Goal: Navigation & Orientation: Find specific page/section

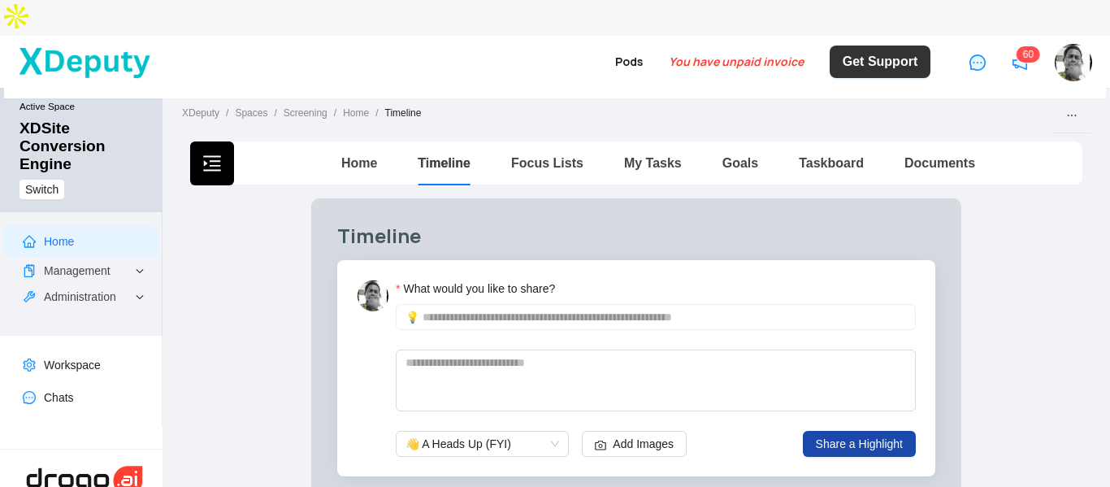
scroll to position [3, 0]
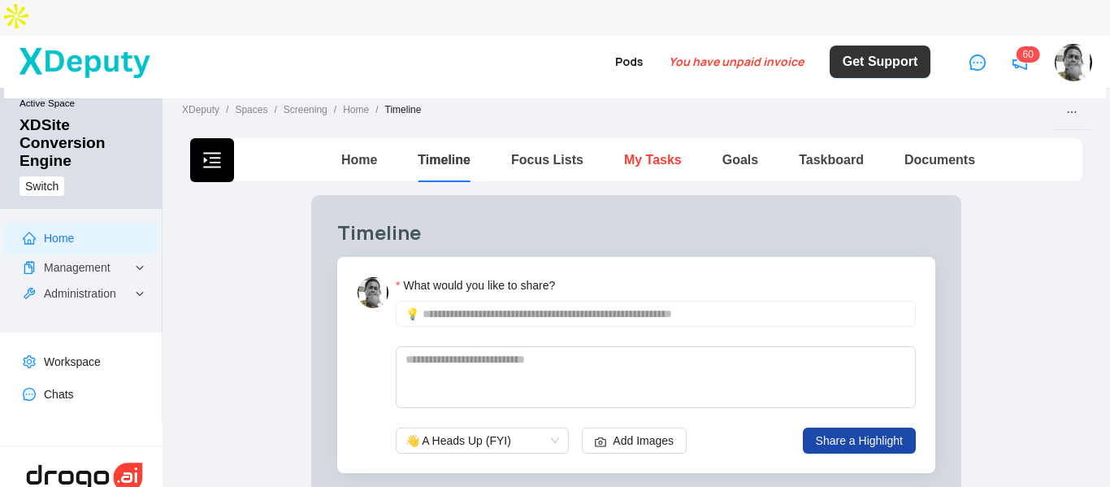
click at [663, 153] on link "My Tasks" at bounding box center [653, 160] width 58 height 14
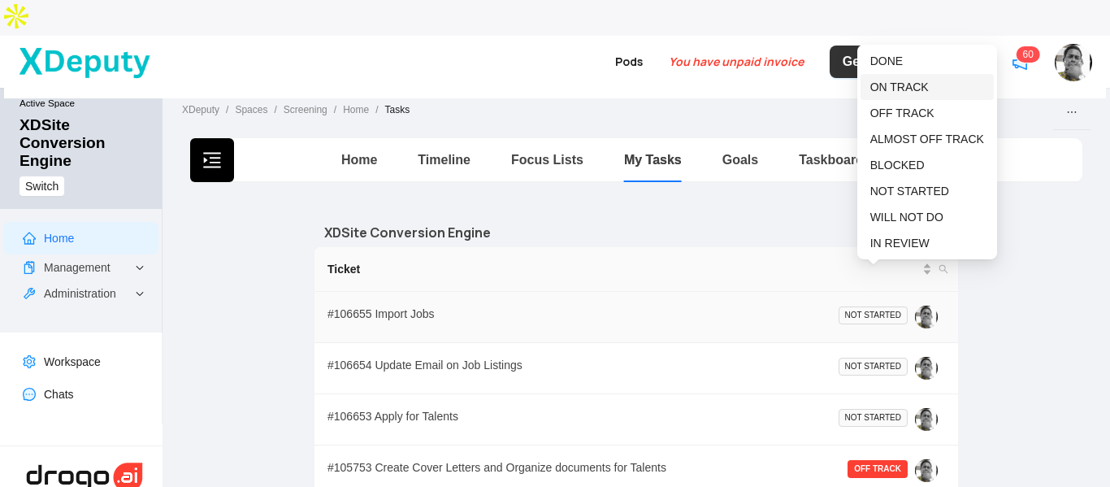
click at [907, 91] on span "ON TRACK" at bounding box center [899, 86] width 58 height 13
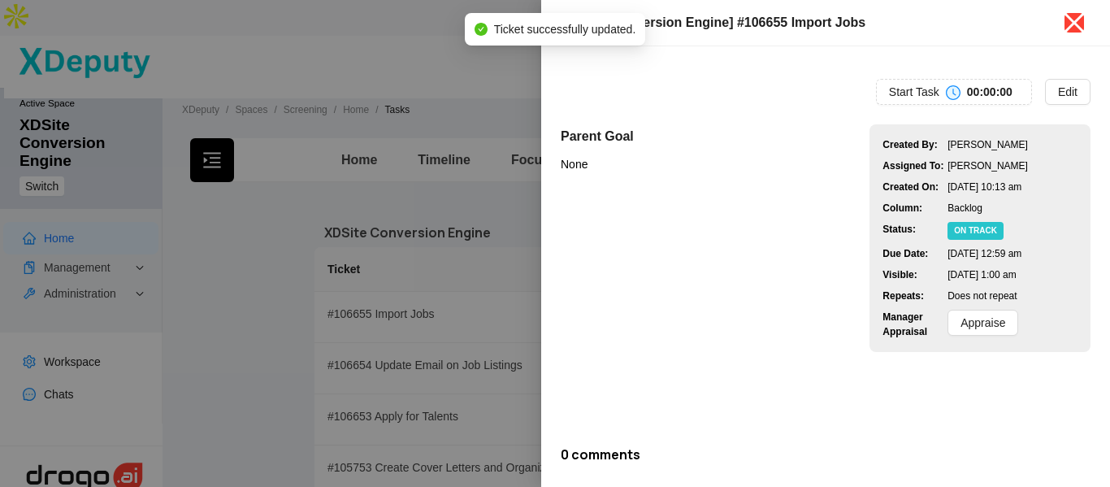
click at [1081, 27] on icon "close" at bounding box center [1074, 23] width 26 height 26
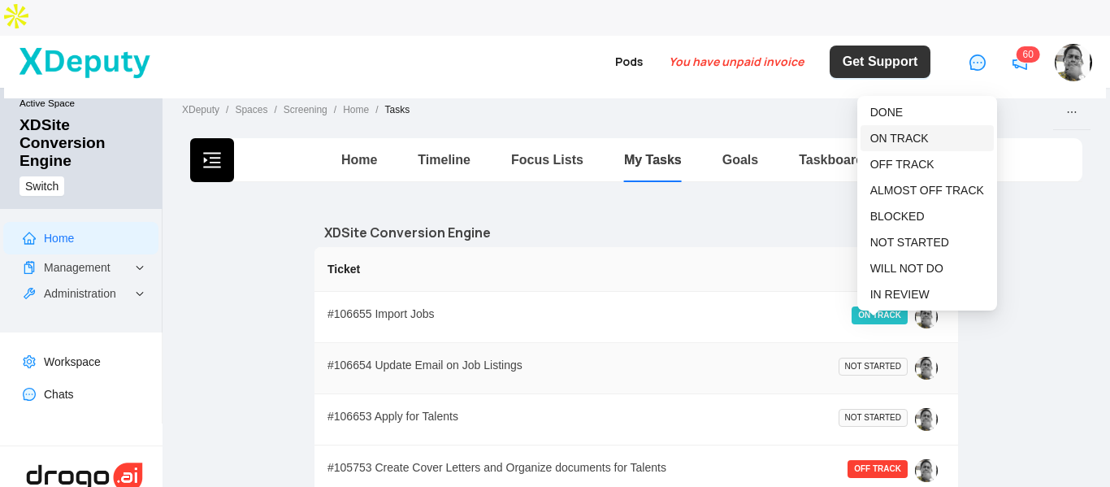
click at [899, 141] on span "ON TRACK" at bounding box center [899, 138] width 58 height 13
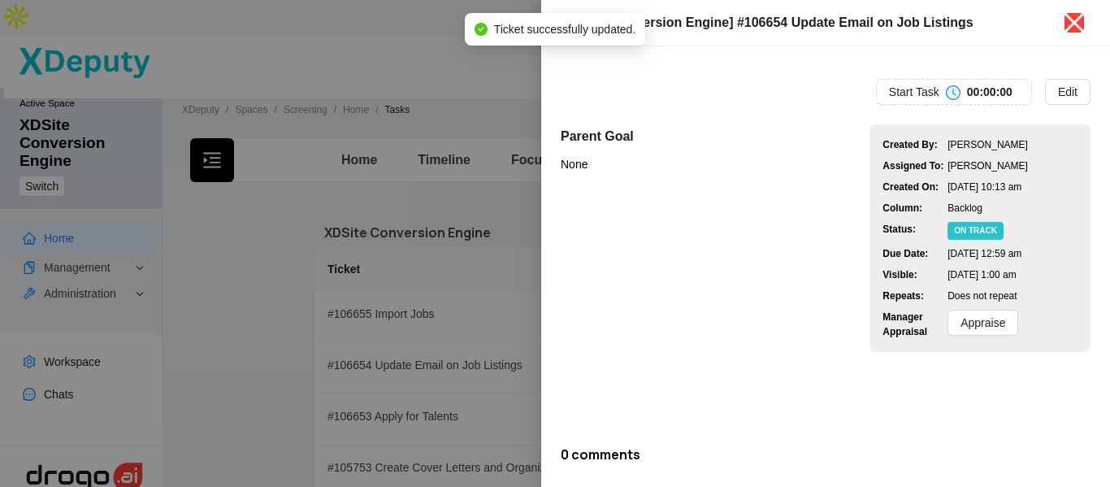
click at [1081, 23] on icon "close" at bounding box center [1074, 23] width 26 height 26
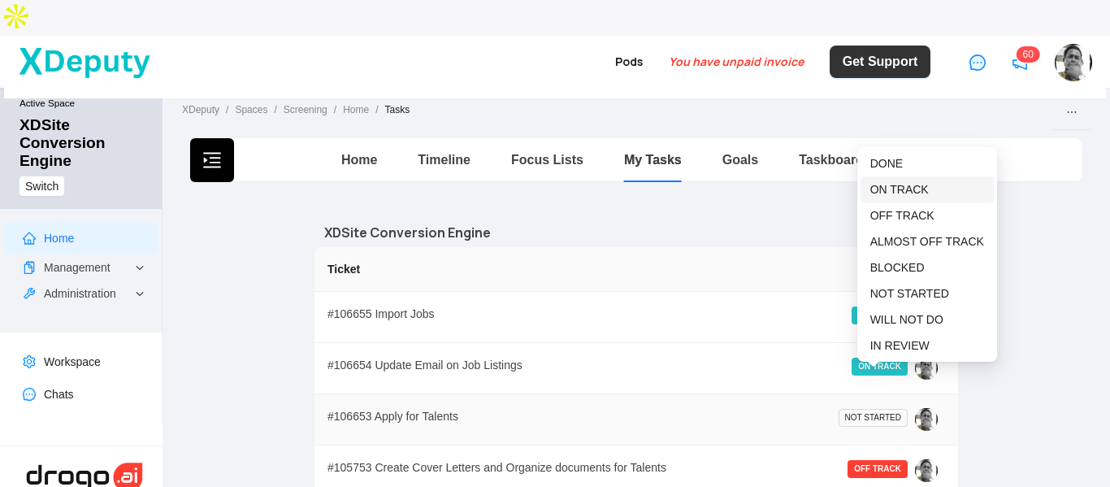
click at [900, 184] on span "ON TRACK" at bounding box center [899, 189] width 58 height 13
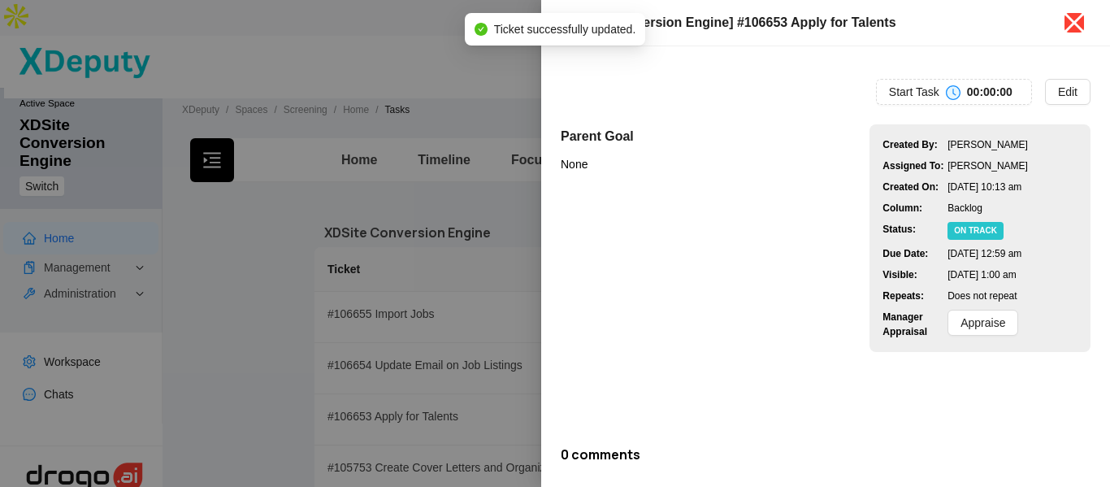
click at [1078, 29] on icon "close" at bounding box center [1074, 23] width 26 height 26
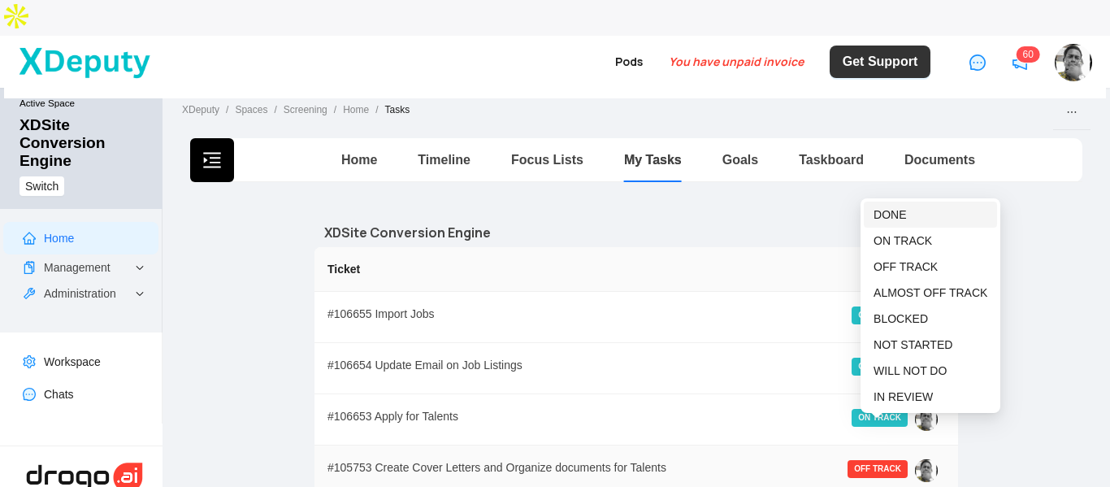
click at [907, 219] on span "DONE" at bounding box center [930, 215] width 114 height 18
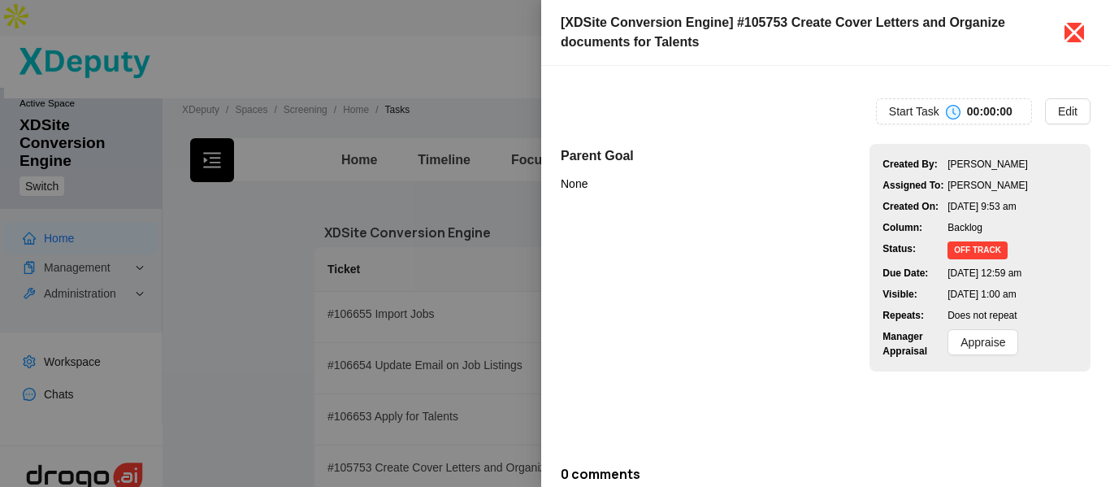
click at [1073, 37] on icon "close" at bounding box center [1074, 32] width 26 height 26
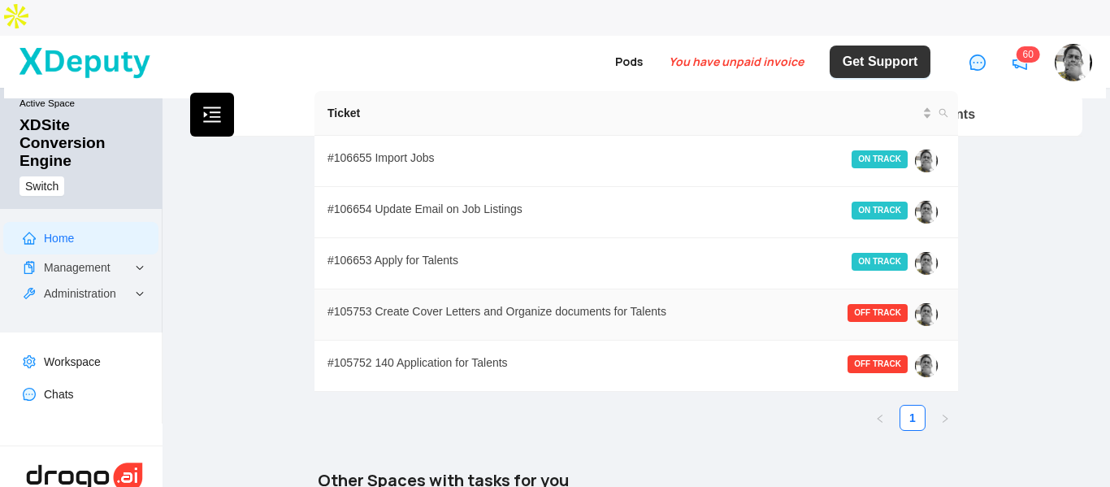
scroll to position [162, 0]
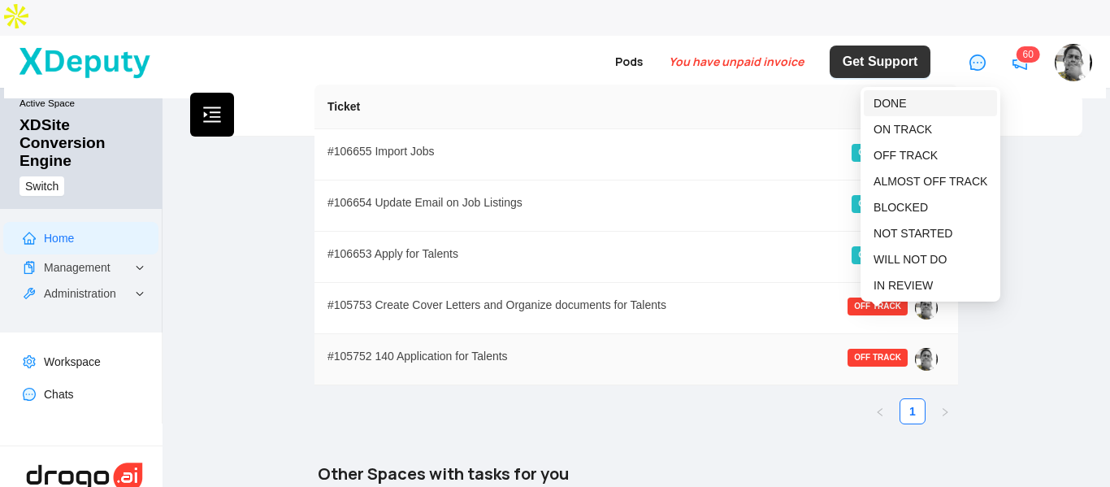
click at [906, 101] on span "DONE" at bounding box center [930, 103] width 114 height 18
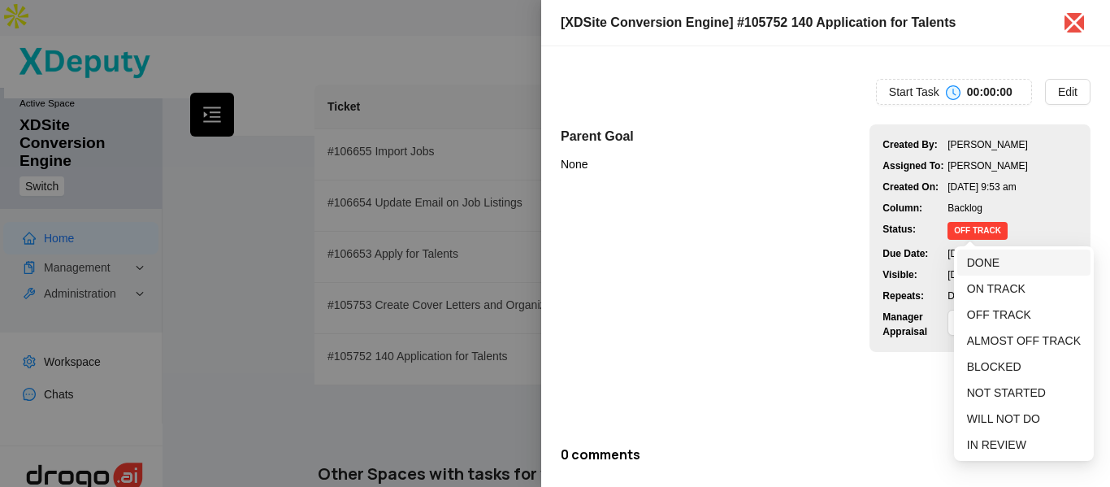
click at [990, 265] on span "DONE" at bounding box center [983, 262] width 32 height 13
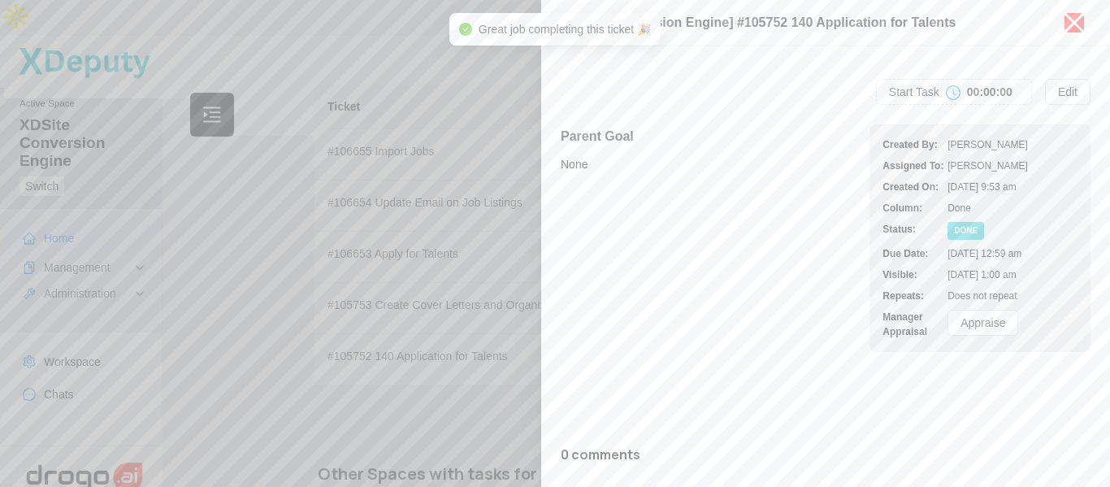
click at [1068, 27] on icon "close" at bounding box center [1074, 23] width 20 height 20
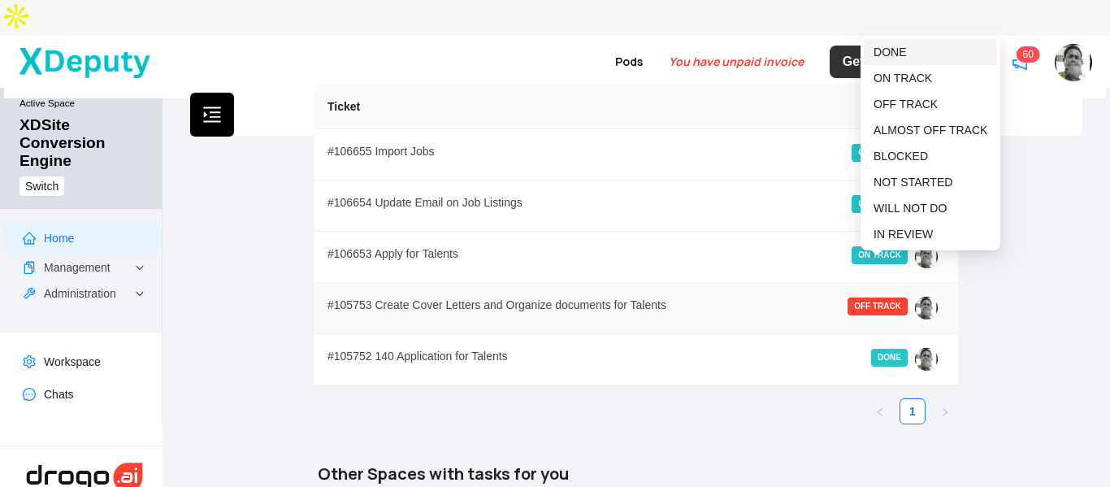
click at [923, 51] on span "DONE" at bounding box center [930, 52] width 114 height 18
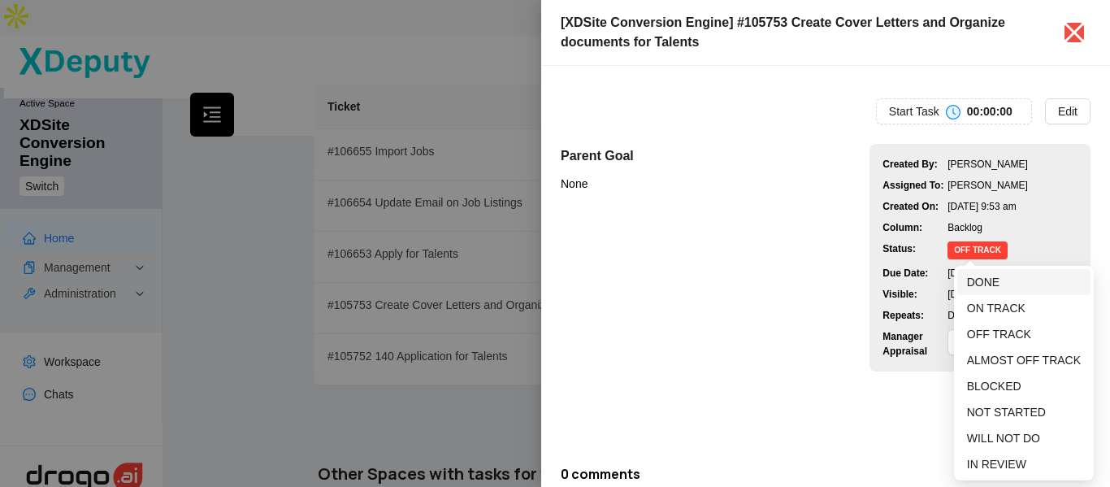
click at [976, 279] on span "DONE" at bounding box center [983, 281] width 32 height 13
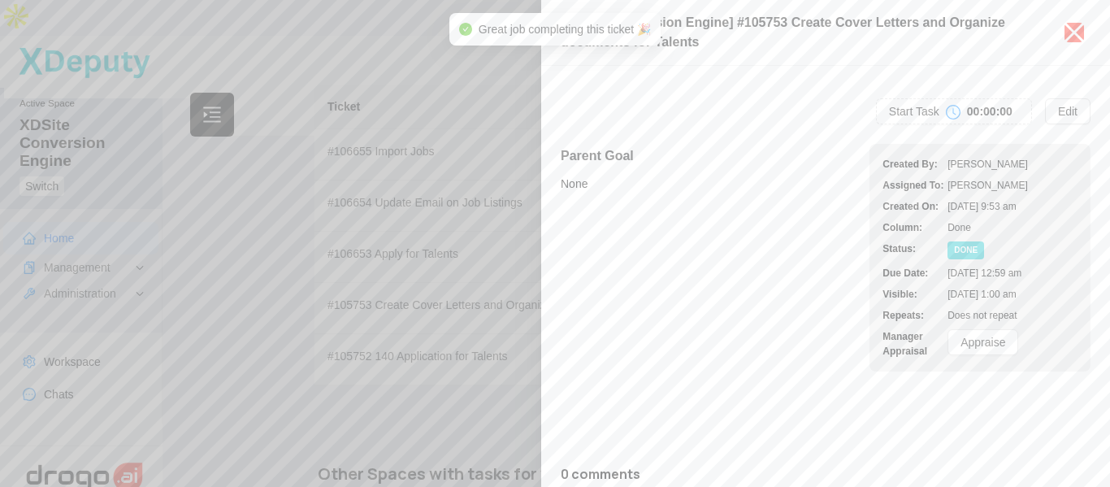
click at [1084, 30] on icon "close" at bounding box center [1074, 32] width 26 height 26
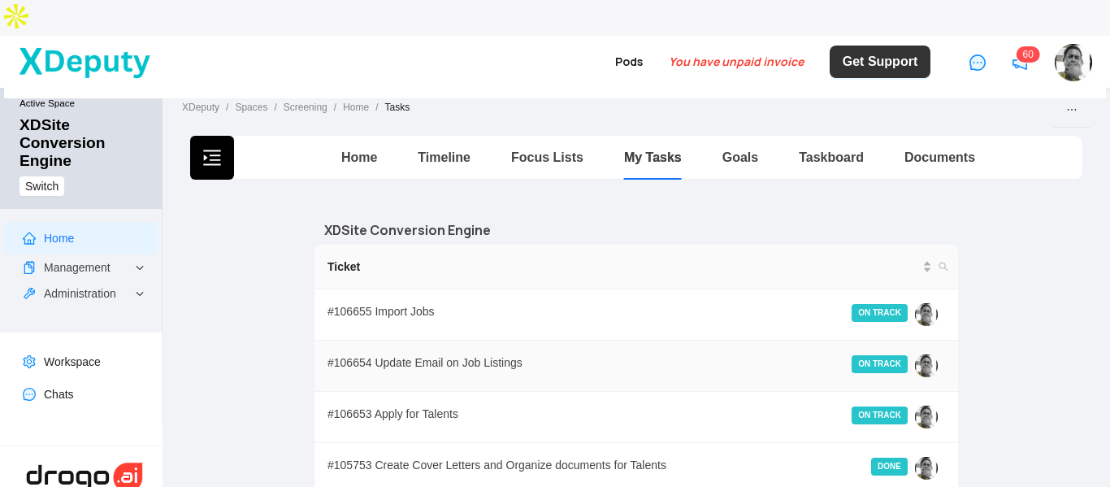
scroll to position [0, 0]
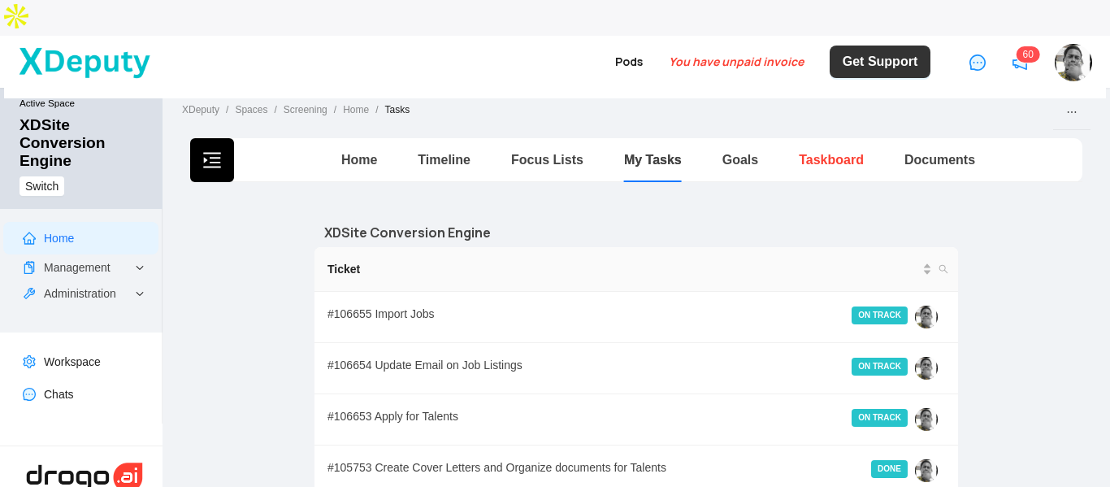
click at [817, 153] on link "Taskboard" at bounding box center [831, 160] width 65 height 14
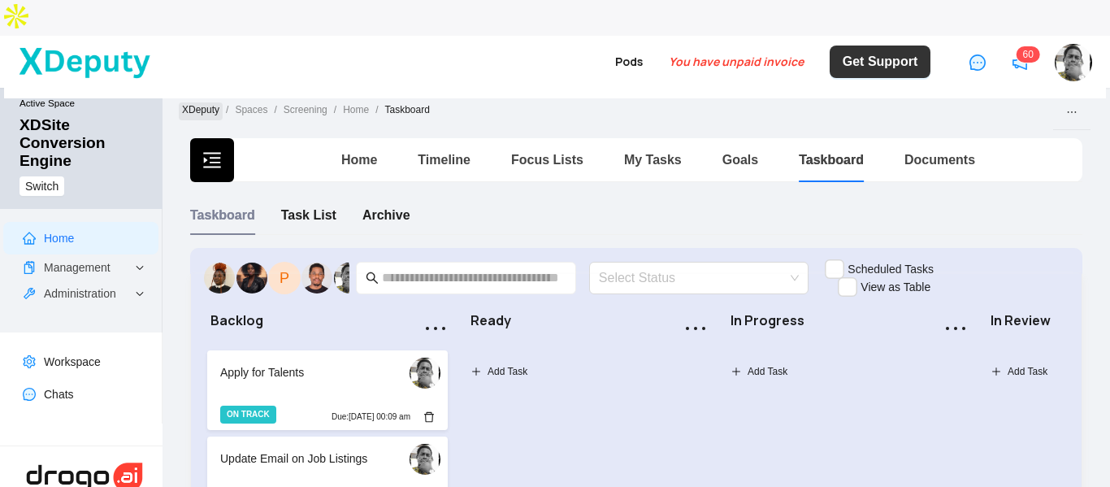
click at [197, 102] on link "XDeputy" at bounding box center [201, 111] width 44 height 18
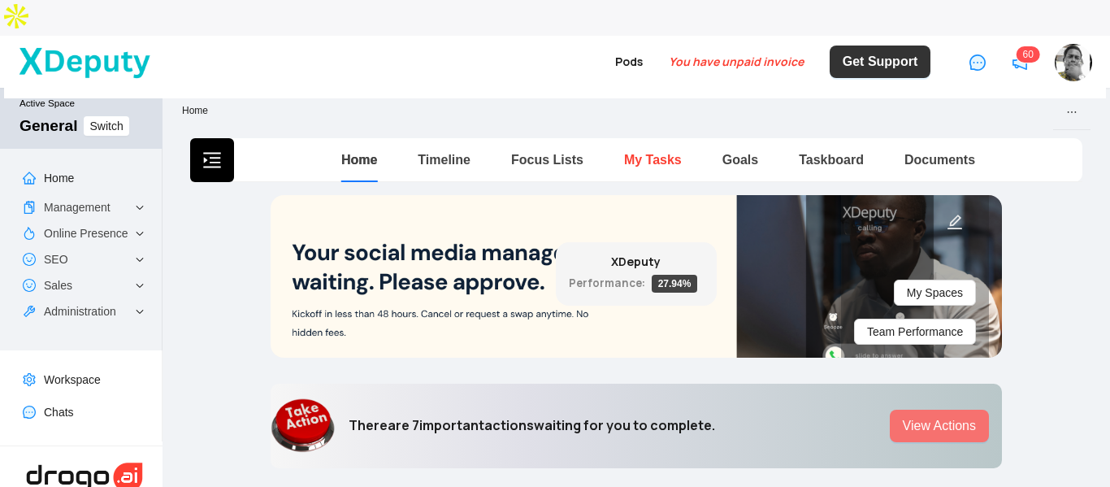
click at [648, 153] on link "My Tasks" at bounding box center [653, 160] width 58 height 14
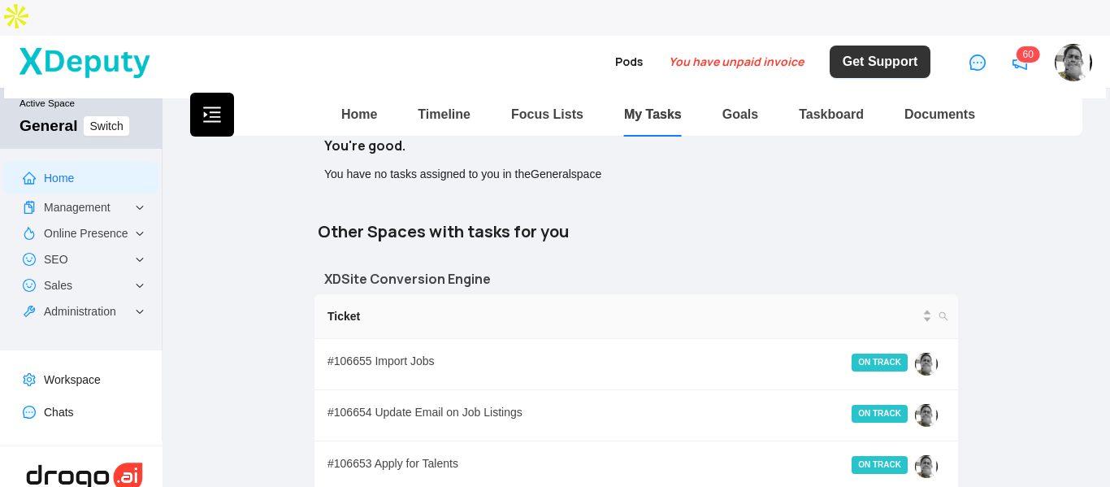
scroll to position [81, 0]
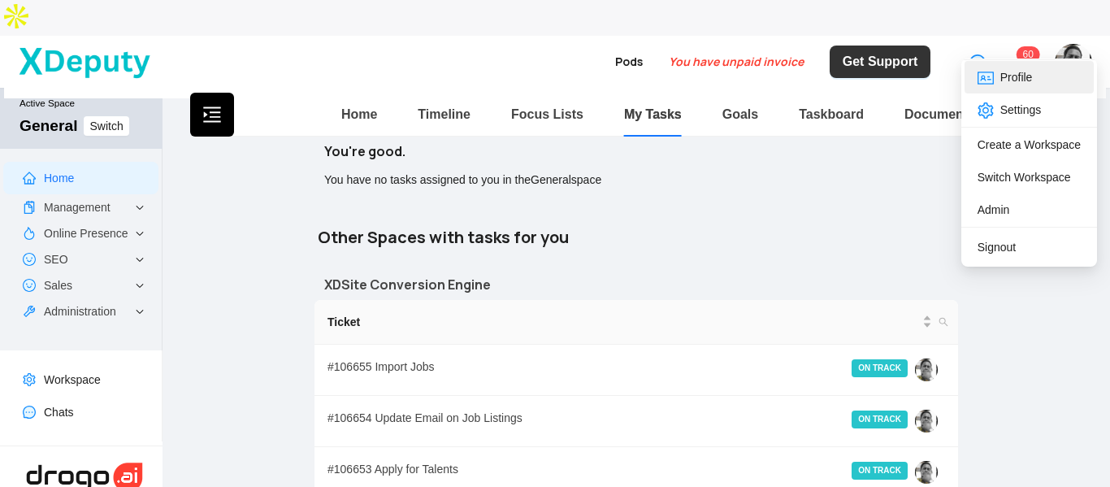
click at [1042, 80] on li "Profile" at bounding box center [1028, 77] width 129 height 32
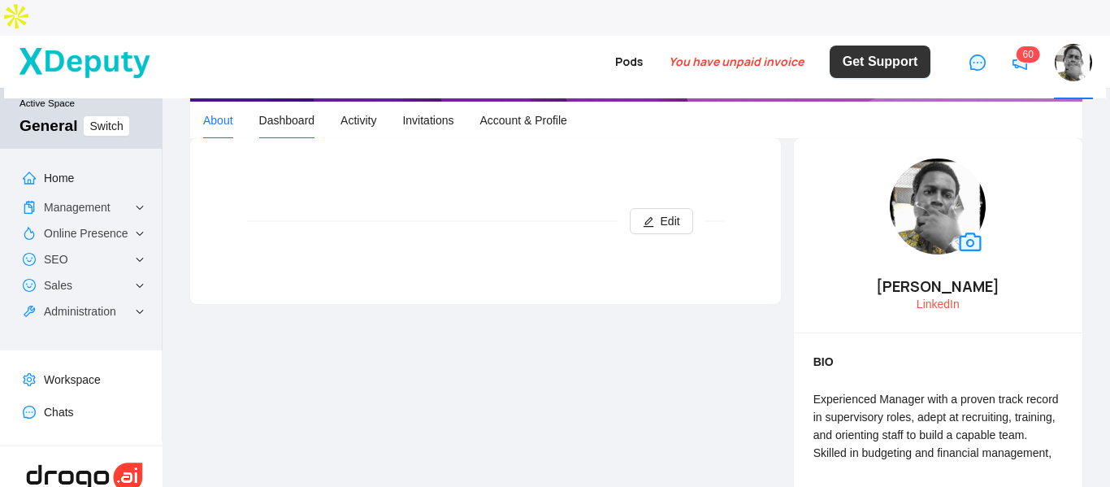
click at [280, 114] on span "Dashboard" at bounding box center [287, 120] width 56 height 13
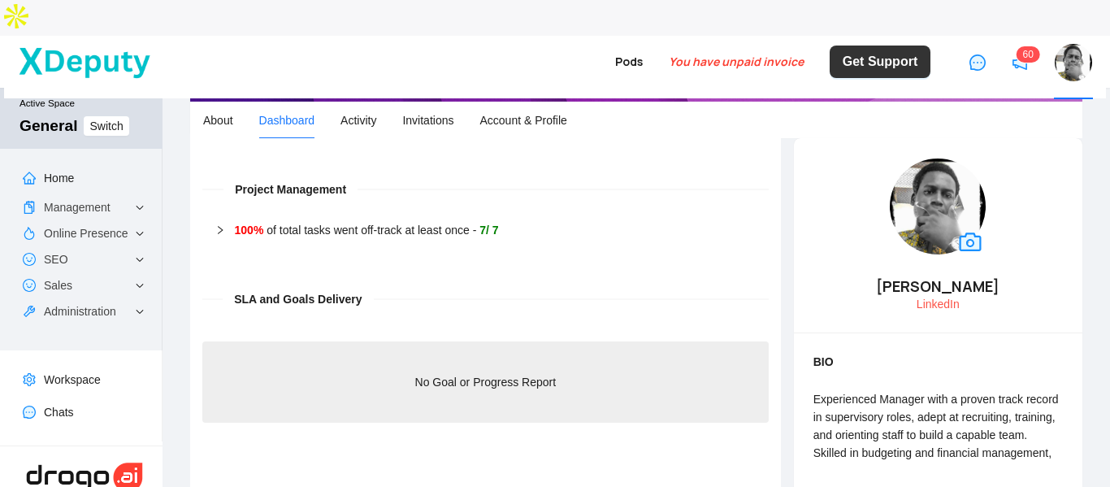
click at [223, 225] on icon "right" at bounding box center [220, 230] width 10 height 10
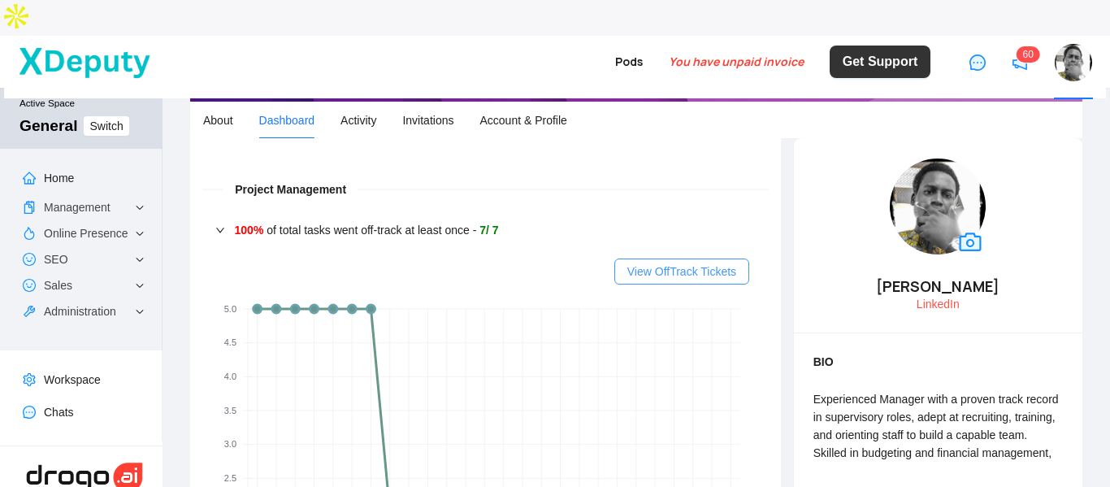
click at [714, 262] on span "View OffTrack Tickets" at bounding box center [681, 271] width 109 height 18
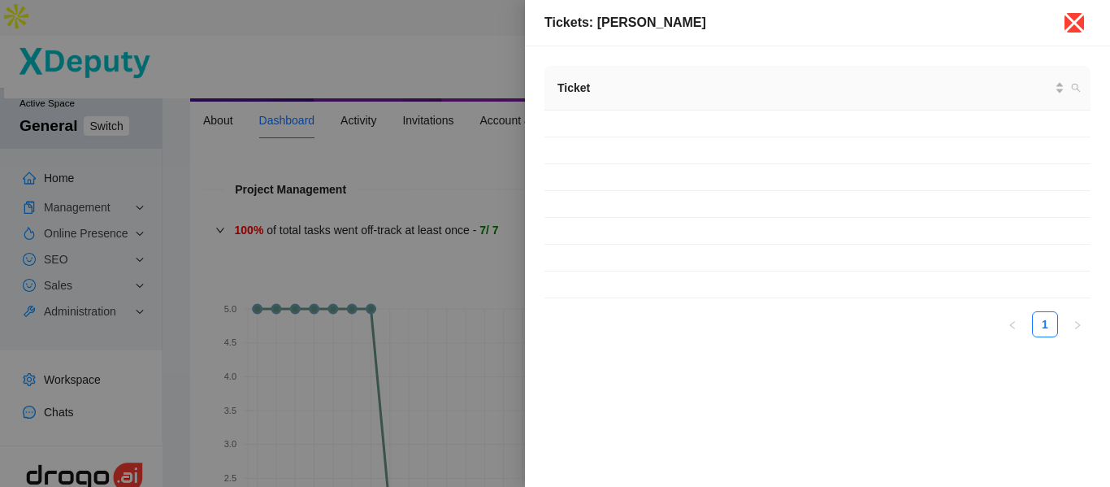
click at [1076, 18] on icon "close" at bounding box center [1074, 23] width 26 height 26
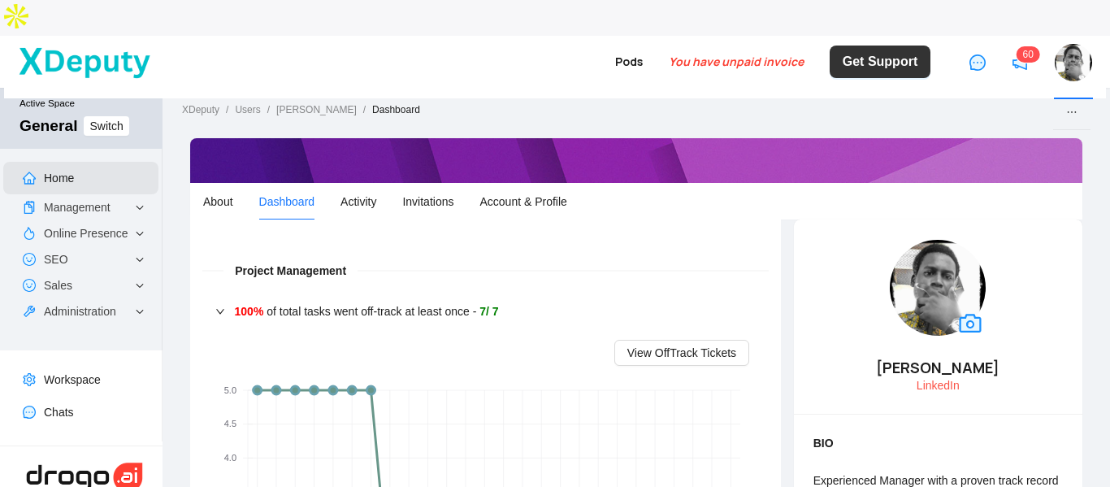
click at [65, 171] on link "Home" at bounding box center [59, 177] width 30 height 13
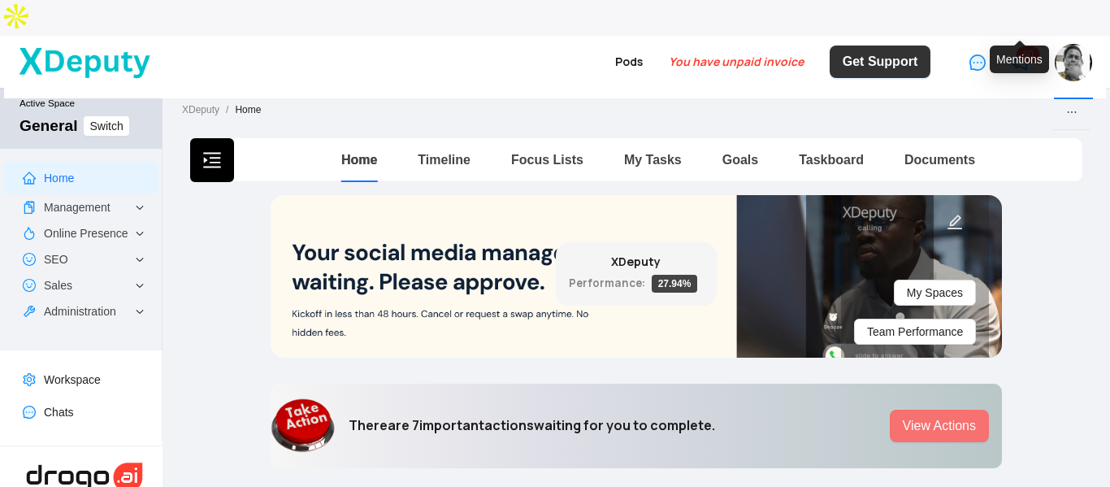
click at [1018, 55] on icon "notification" at bounding box center [1019, 62] width 15 height 15
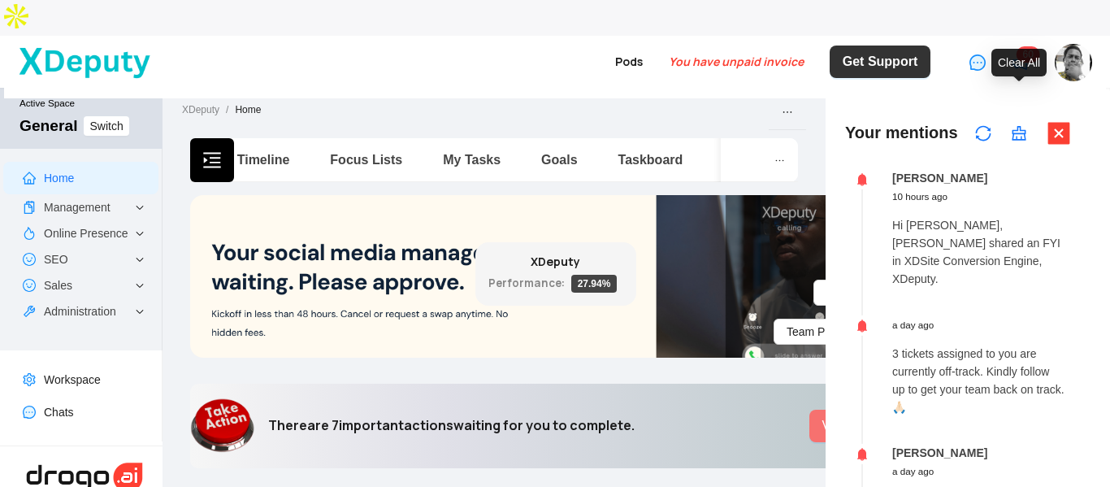
click at [1019, 125] on icon "clear" at bounding box center [1019, 133] width 16 height 16
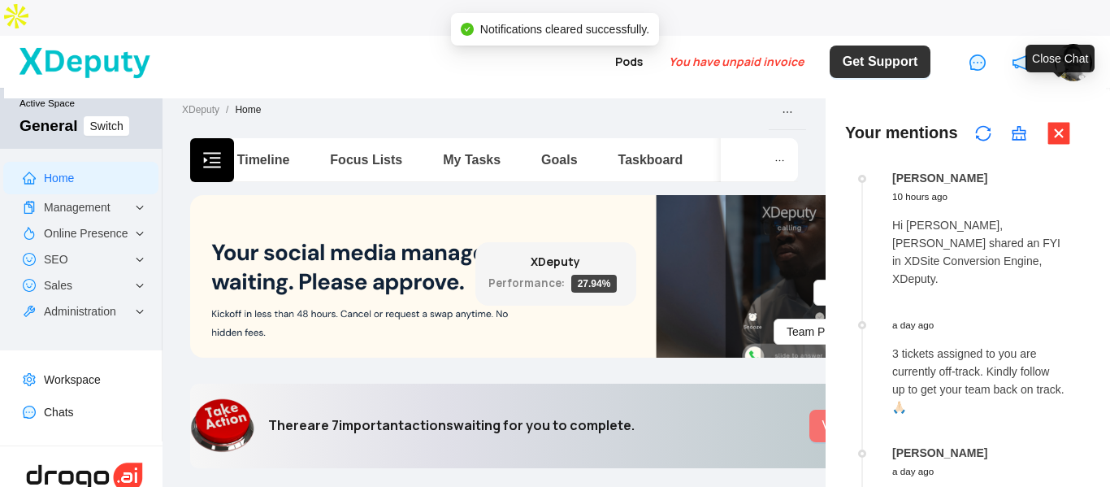
click at [1056, 122] on icon "close-square" at bounding box center [1059, 133] width 22 height 22
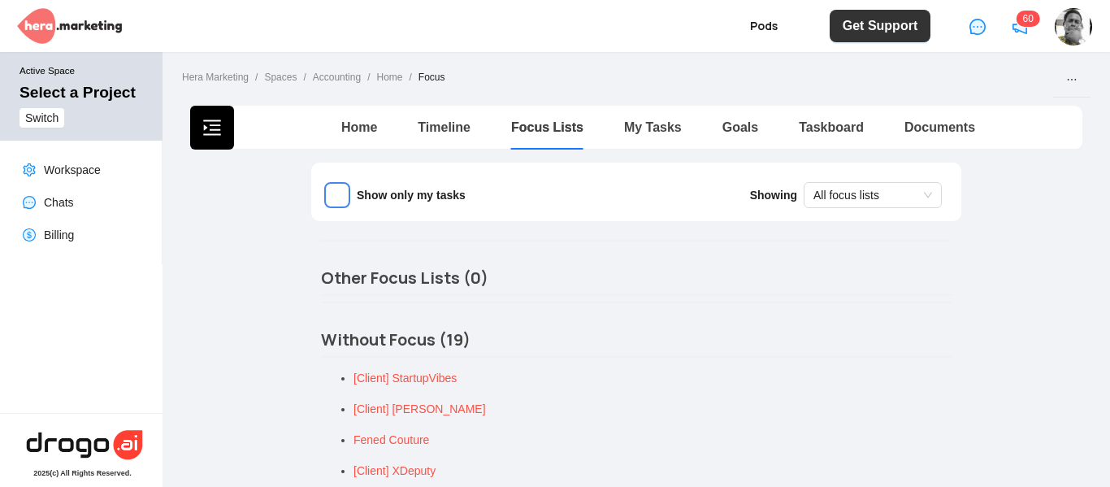
scroll to position [3, 0]
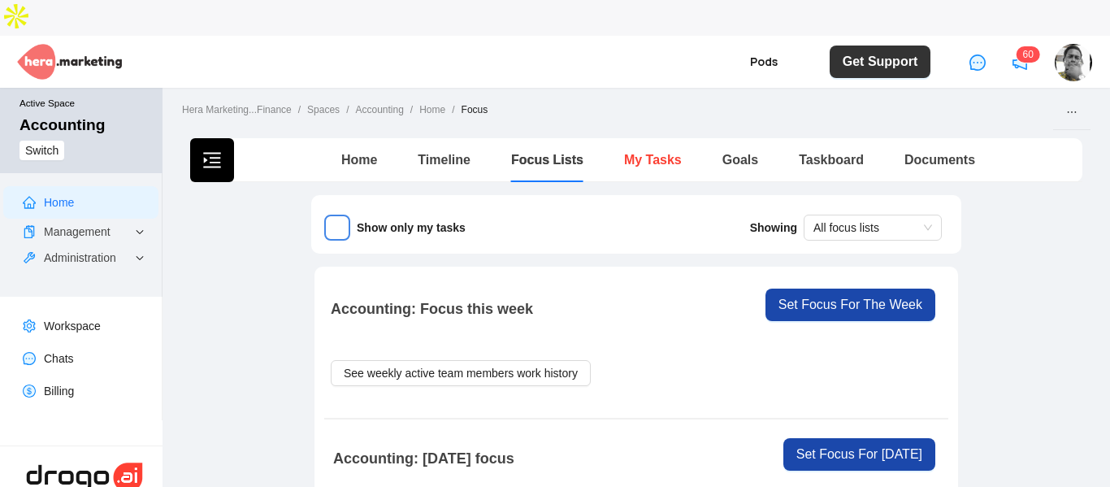
click at [658, 153] on link "My Tasks" at bounding box center [653, 160] width 58 height 14
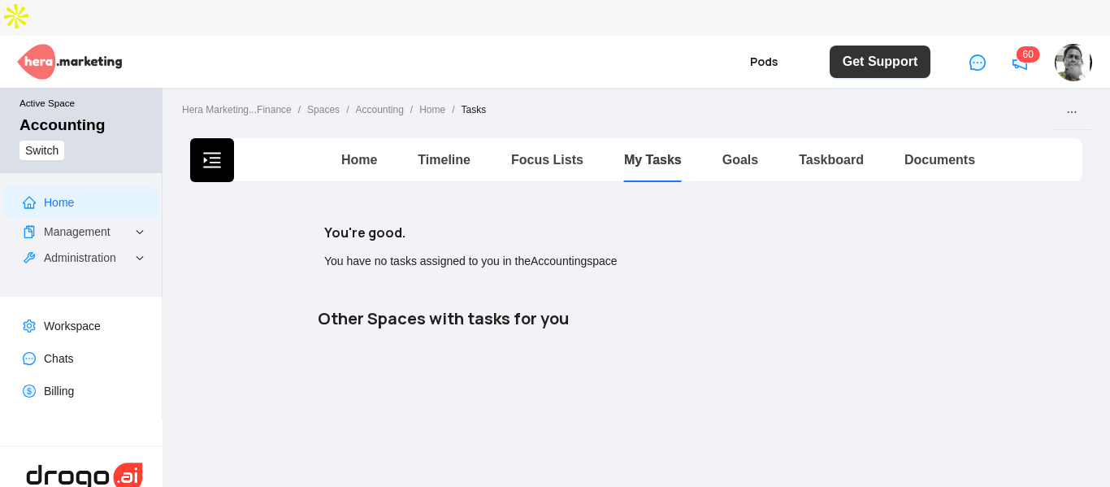
click at [214, 152] on icon "menu-unfold" at bounding box center [211, 159] width 17 height 15
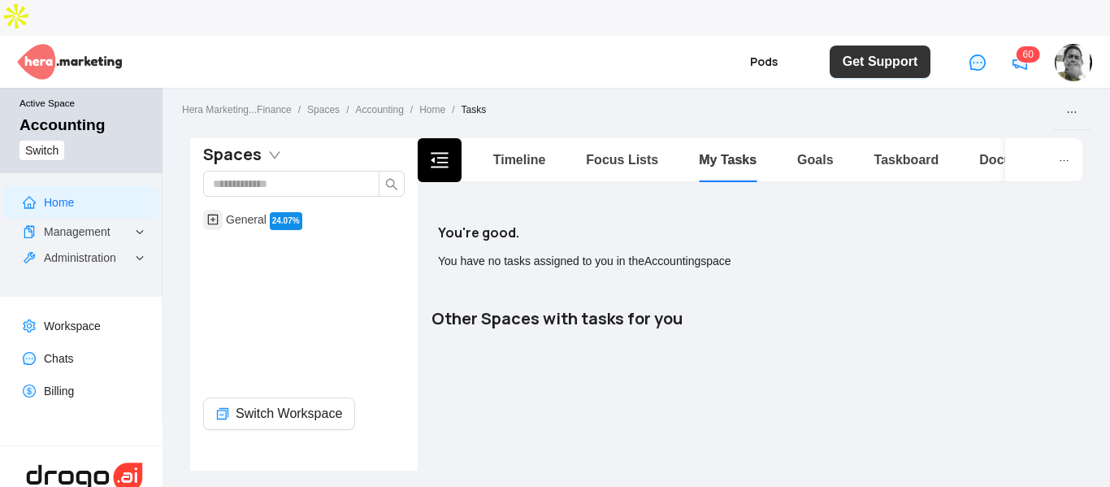
click at [214, 214] on icon "plus-square" at bounding box center [212, 219] width 11 height 11
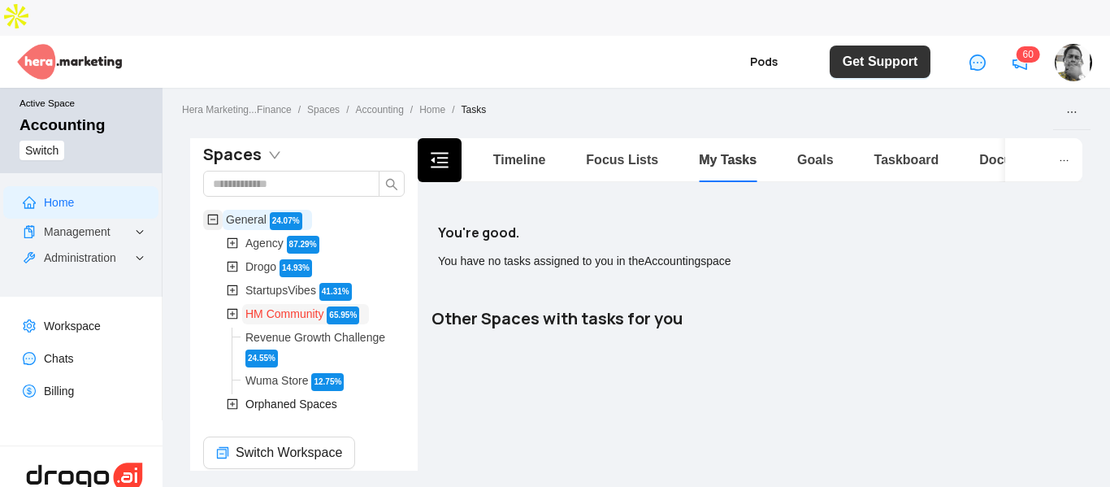
click at [293, 307] on span "HM Community" at bounding box center [284, 313] width 78 height 13
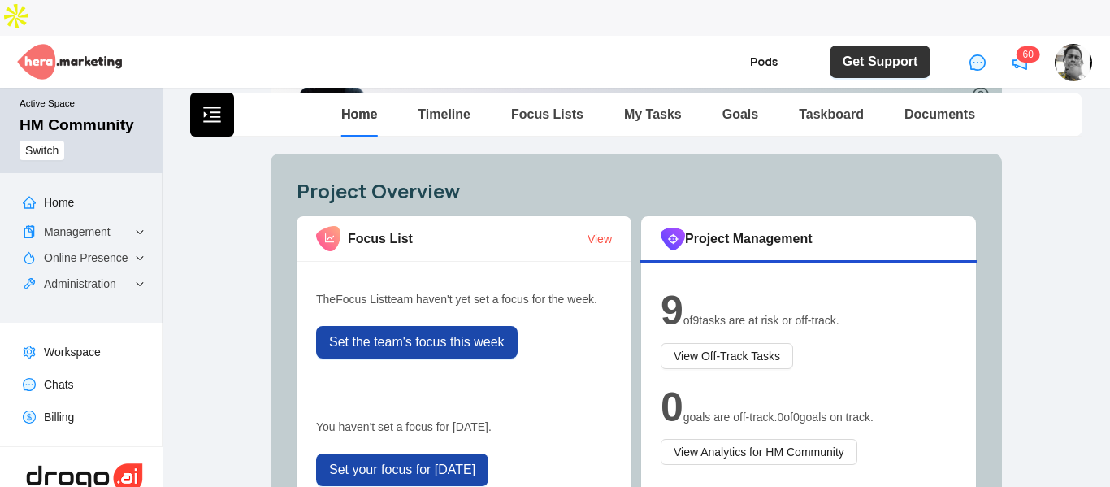
scroll to position [406, 0]
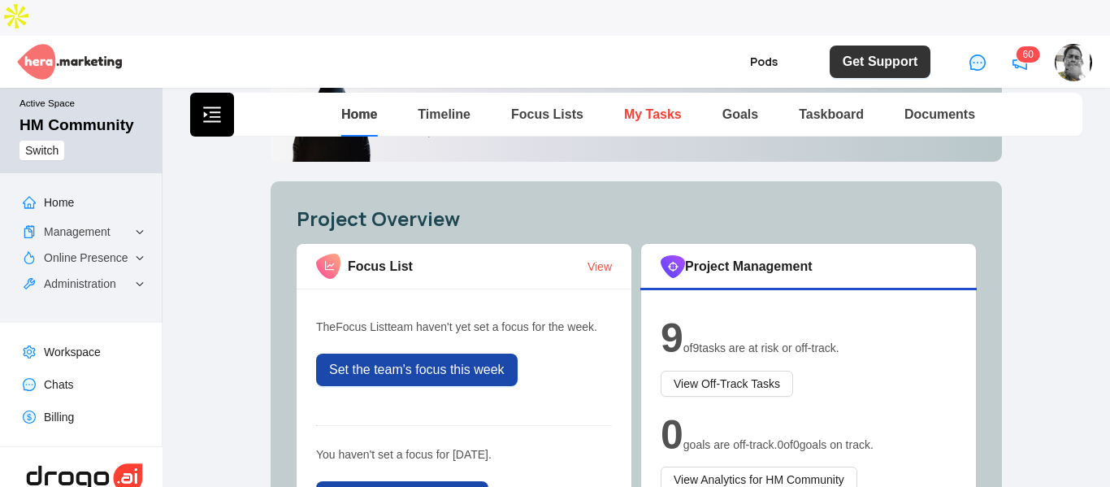
click at [652, 107] on link "My Tasks" at bounding box center [653, 114] width 58 height 14
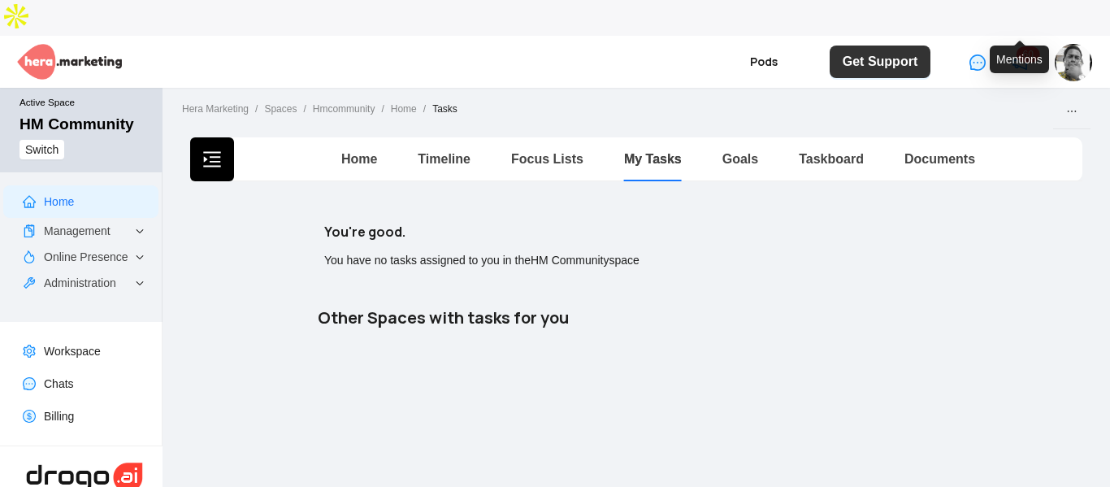
click at [1020, 54] on icon "notification" at bounding box center [1019, 62] width 16 height 16
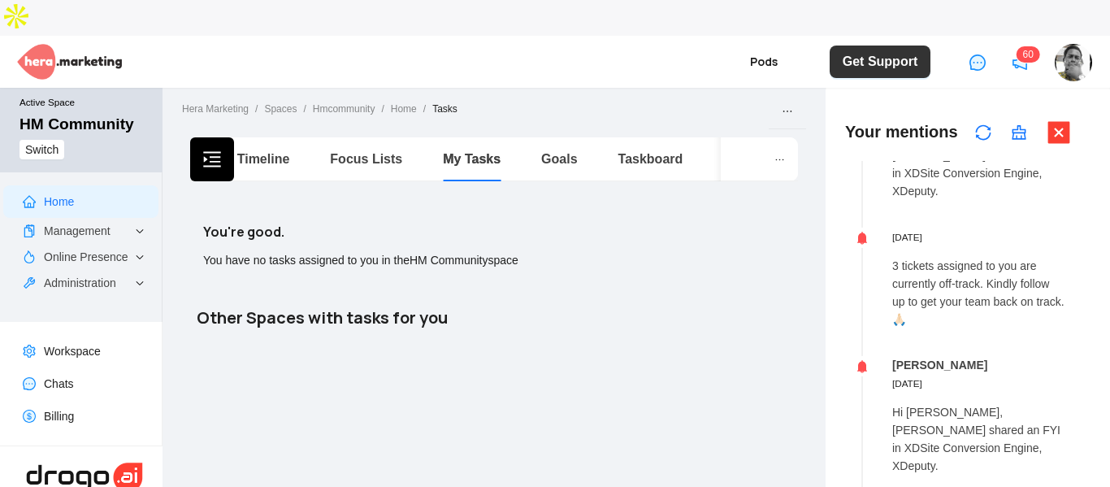
scroll to position [650, 0]
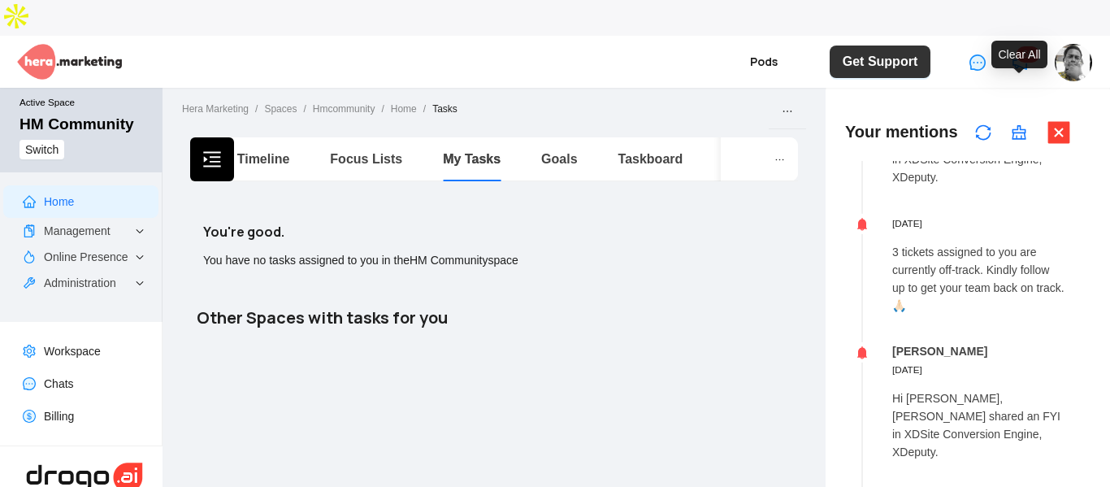
click at [1022, 124] on icon "clear" at bounding box center [1019, 132] width 16 height 16
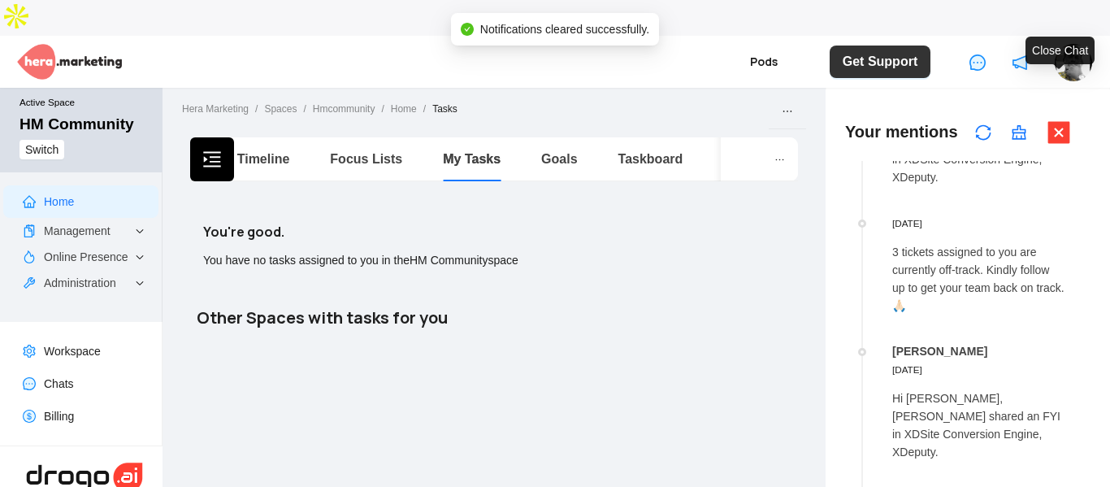
click at [1063, 121] on icon "close-square" at bounding box center [1059, 132] width 22 height 22
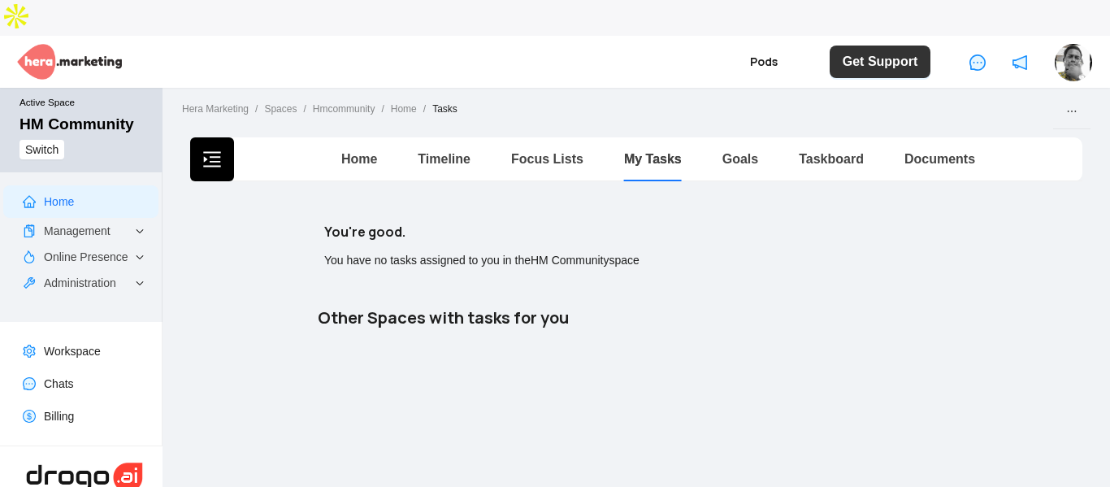
click at [207, 137] on button "button" at bounding box center [212, 159] width 44 height 44
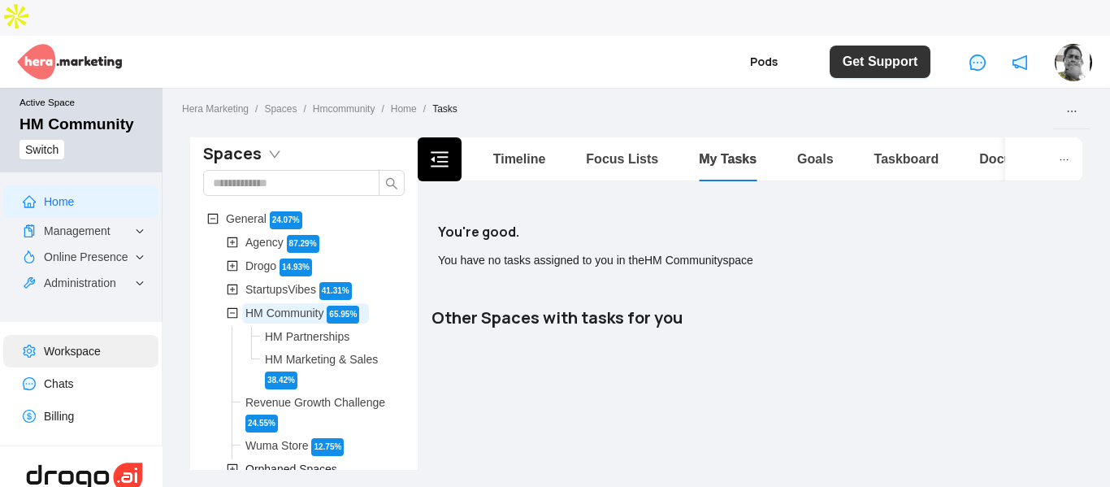
click at [73, 344] on link "Workspace" at bounding box center [72, 350] width 57 height 13
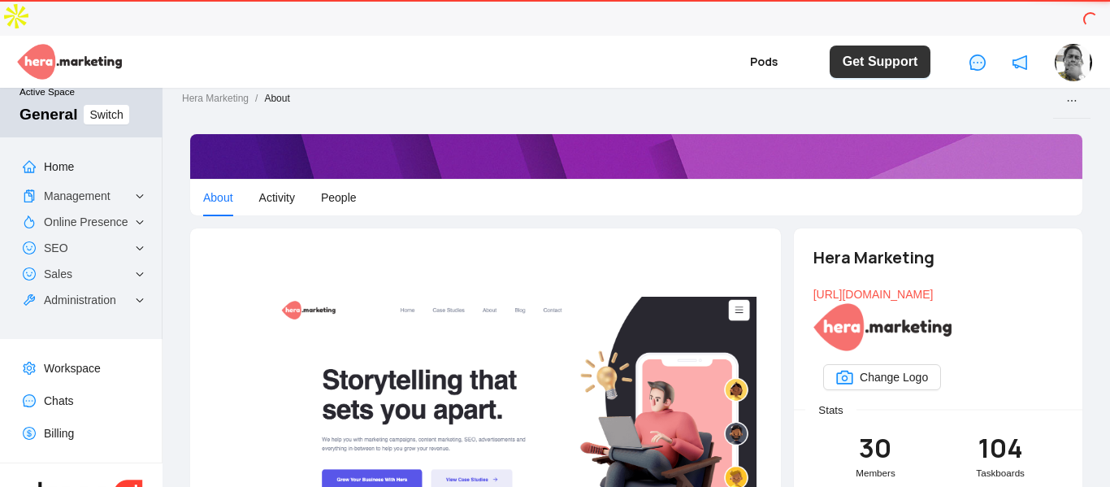
scroll to position [15, 0]
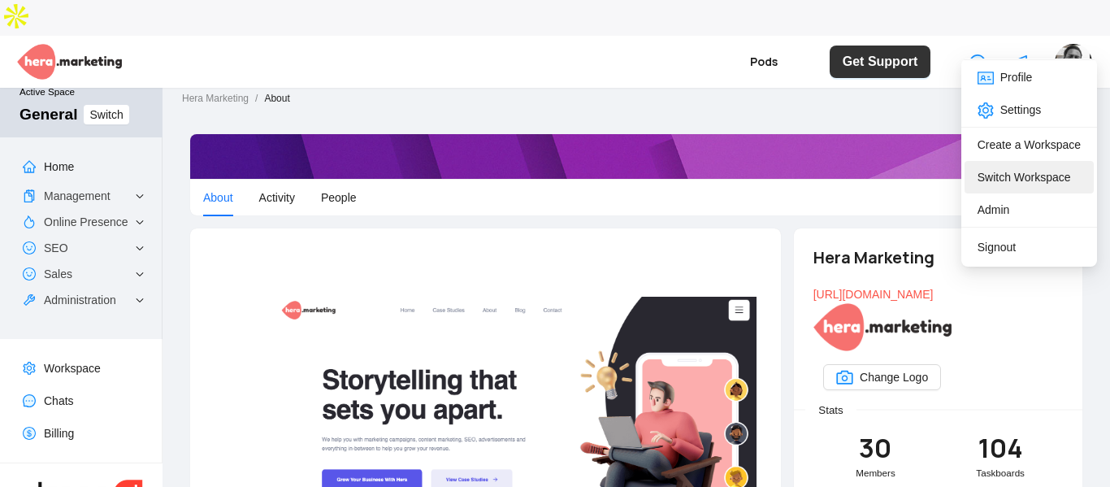
click at [1001, 179] on link "Switch Workspace" at bounding box center [1023, 177] width 93 height 13
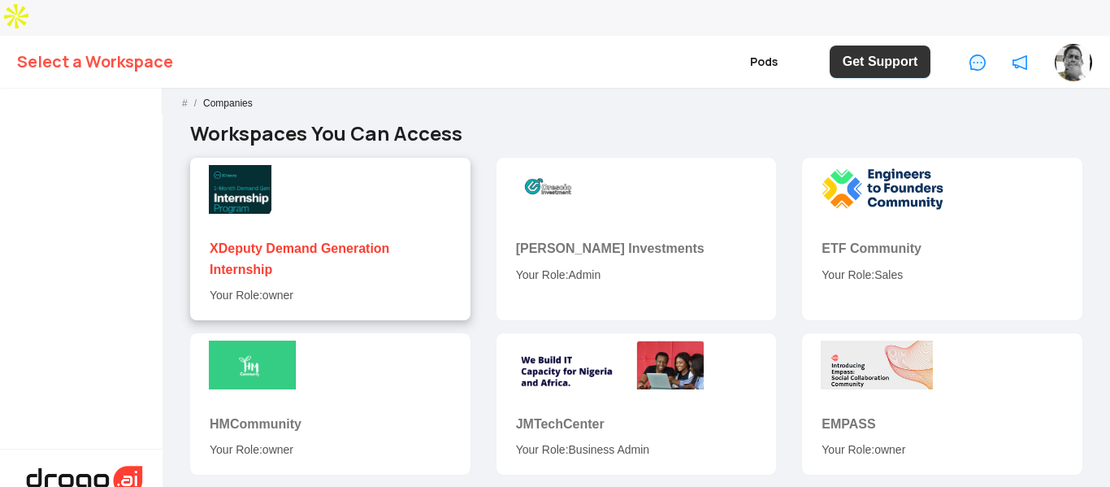
click at [275, 241] on link "XDeputy Demand Generation Internship" at bounding box center [302, 258] width 184 height 34
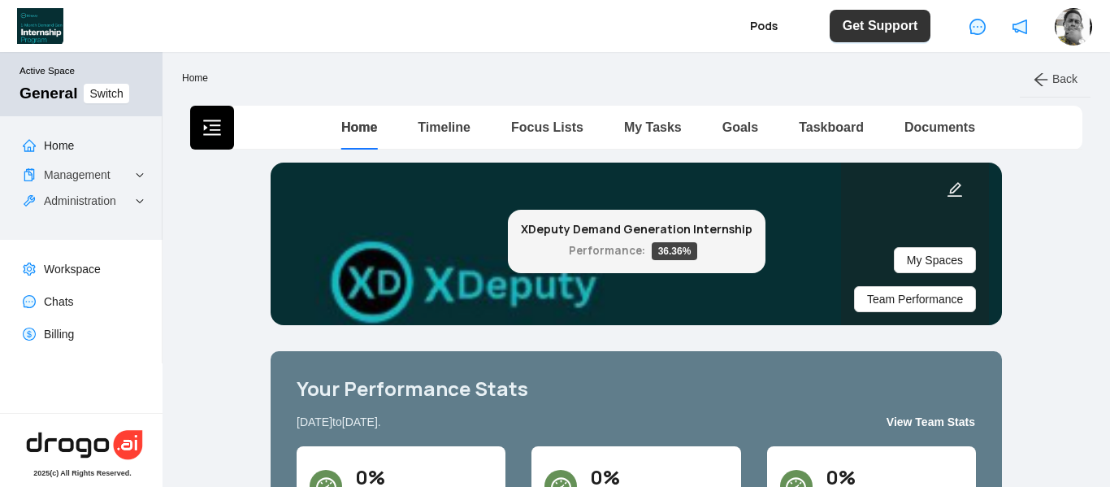
scroll to position [3, 0]
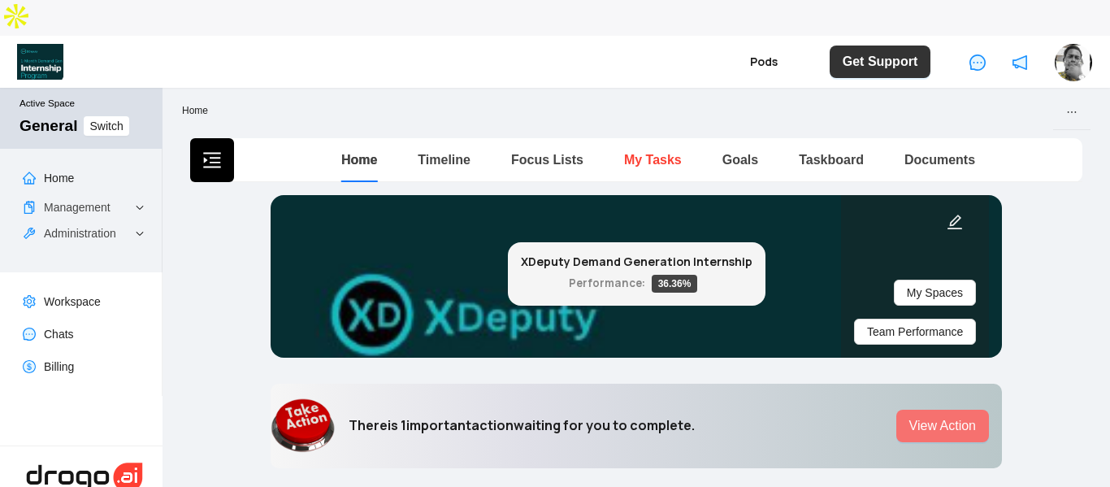
click at [662, 153] on link "My Tasks" at bounding box center [653, 160] width 58 height 14
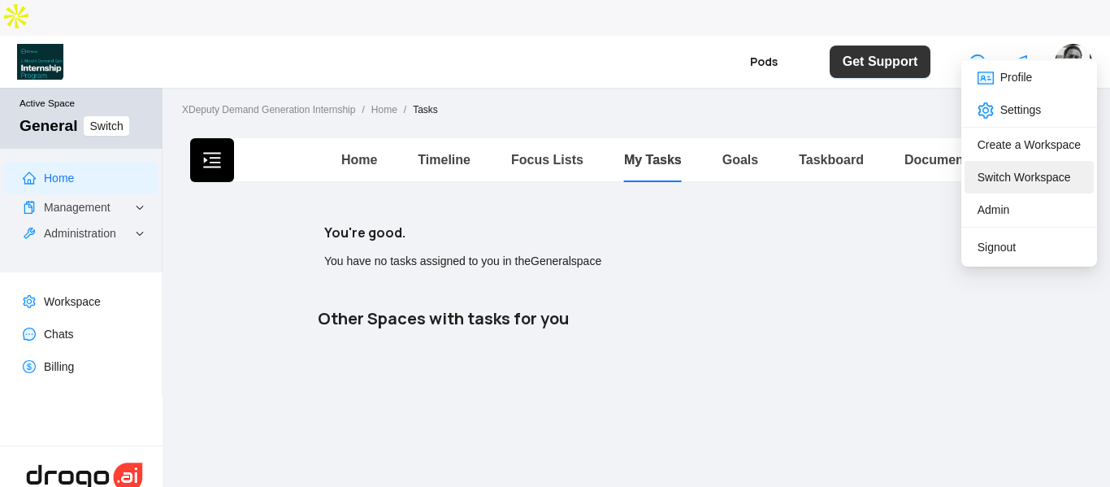
click at [1012, 180] on link "Switch Workspace" at bounding box center [1023, 177] width 93 height 13
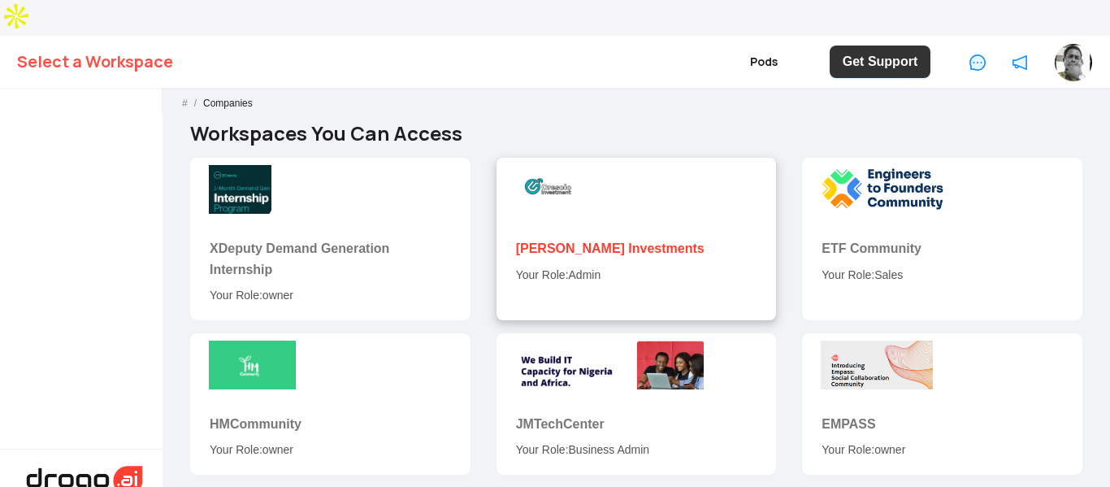
click at [550, 241] on link "[PERSON_NAME] Investments" at bounding box center [610, 248] width 188 height 14
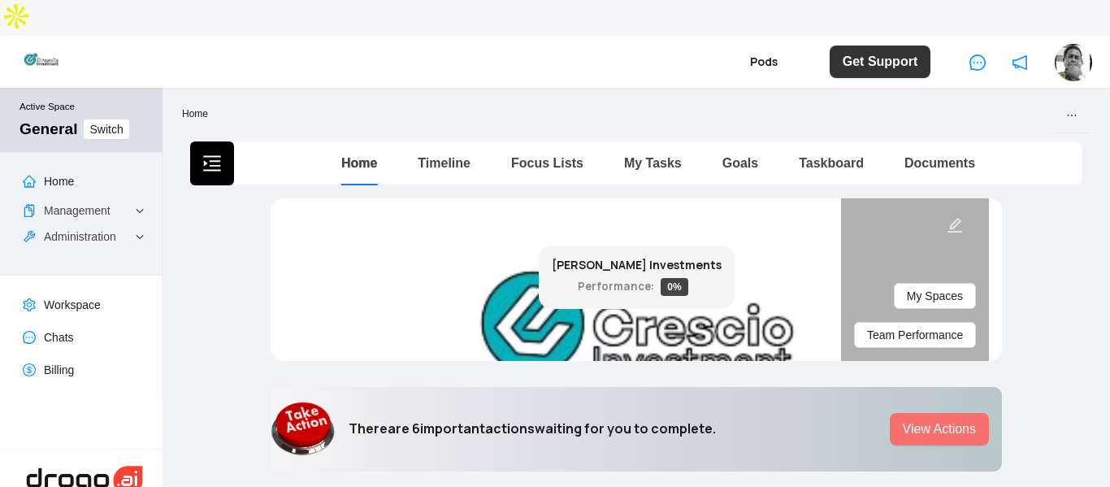
scroll to position [3, 0]
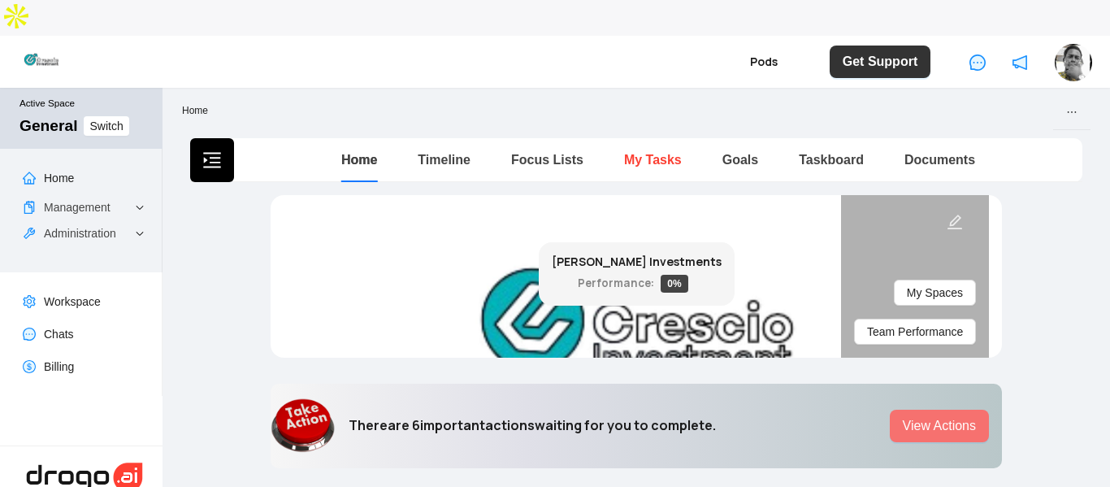
click at [646, 153] on link "My Tasks" at bounding box center [653, 160] width 58 height 14
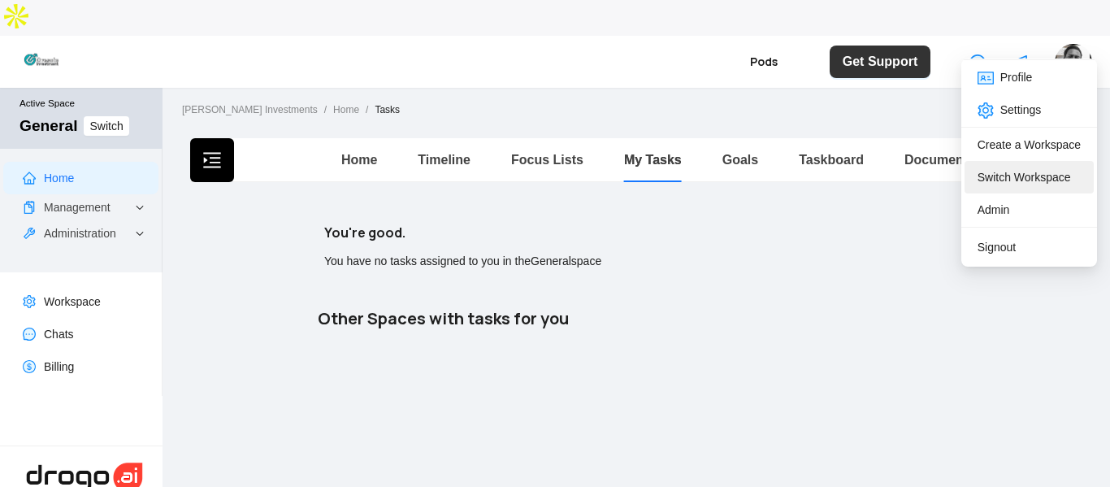
click at [1014, 179] on link "Switch Workspace" at bounding box center [1023, 177] width 93 height 13
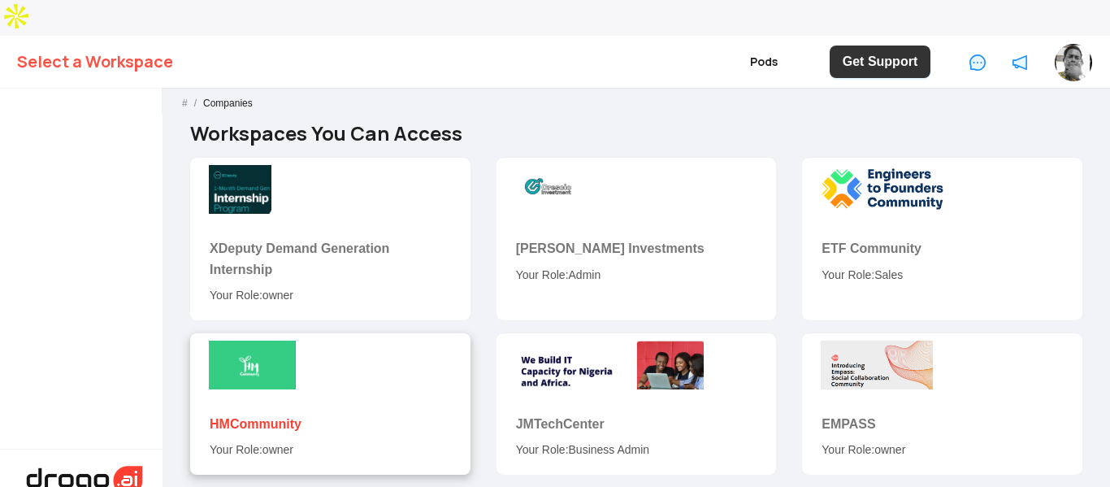
click at [229, 417] on link "HMCommunity" at bounding box center [256, 424] width 92 height 14
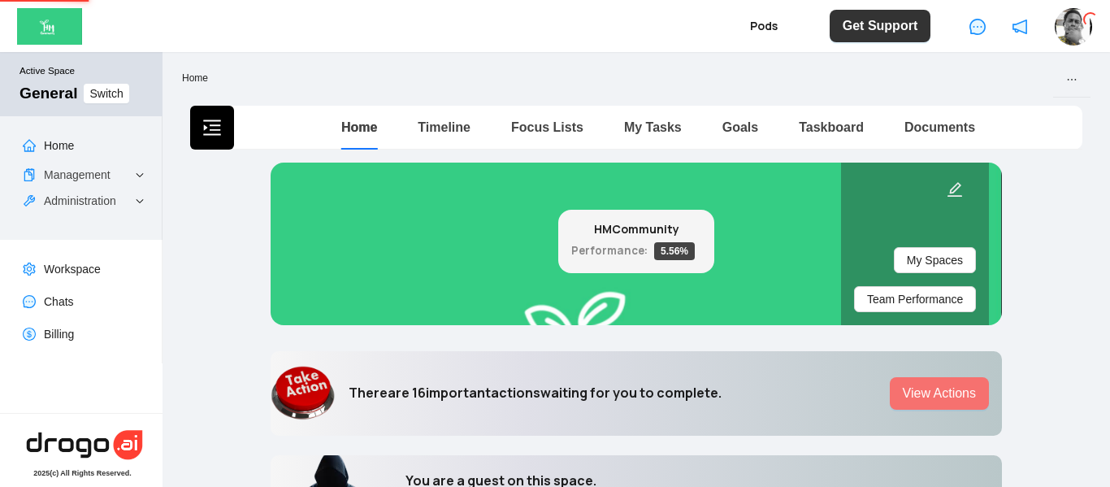
scroll to position [3, 0]
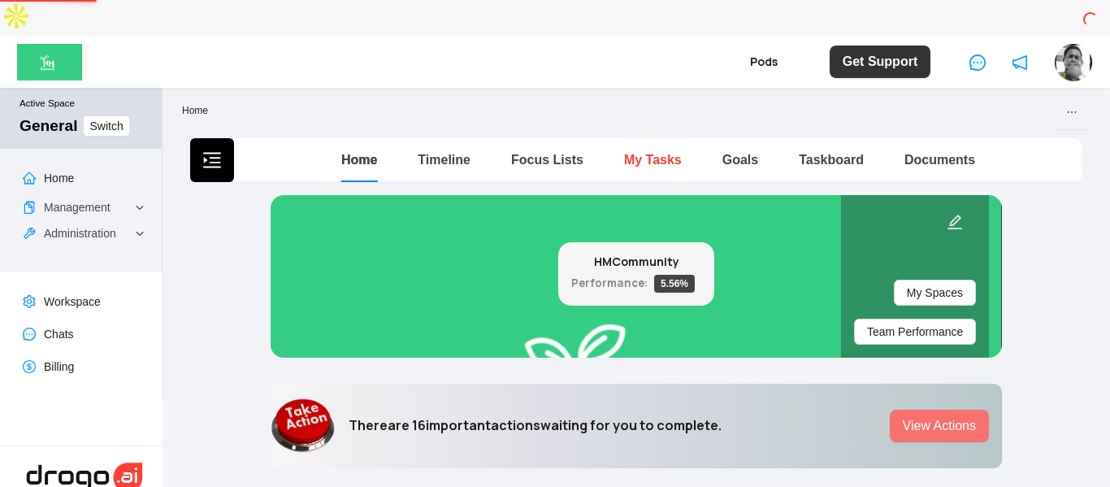
click at [635, 153] on link "My Tasks" at bounding box center [653, 160] width 58 height 14
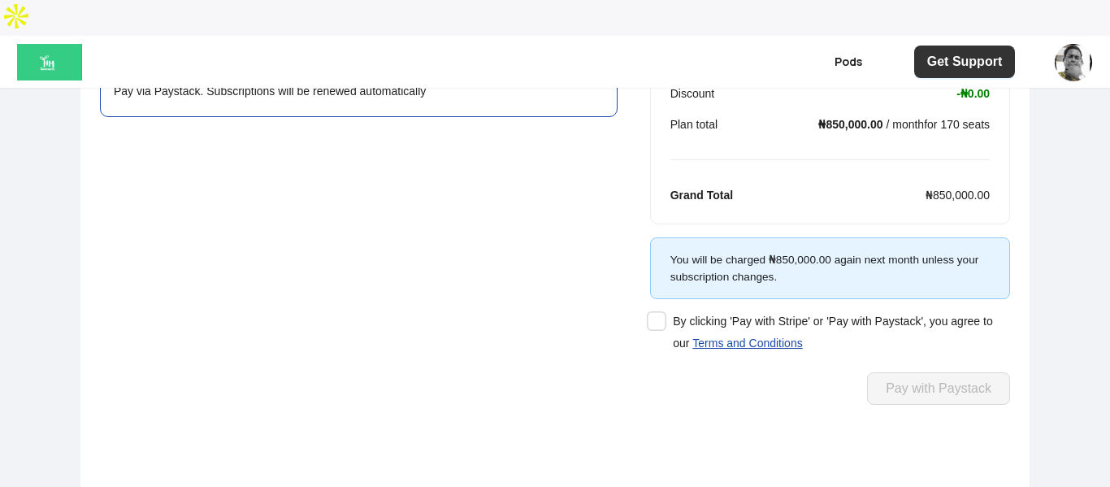
scroll to position [325, 0]
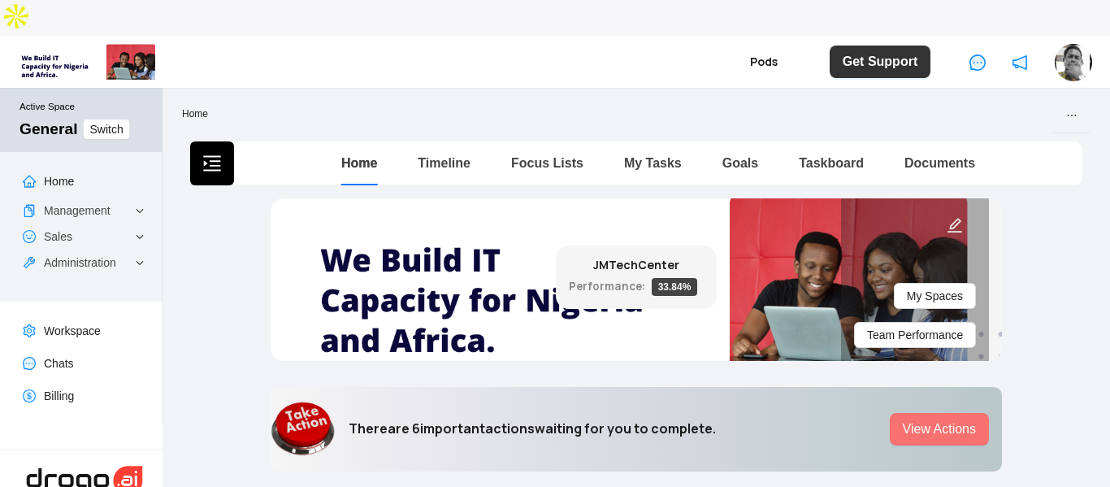
scroll to position [3, 0]
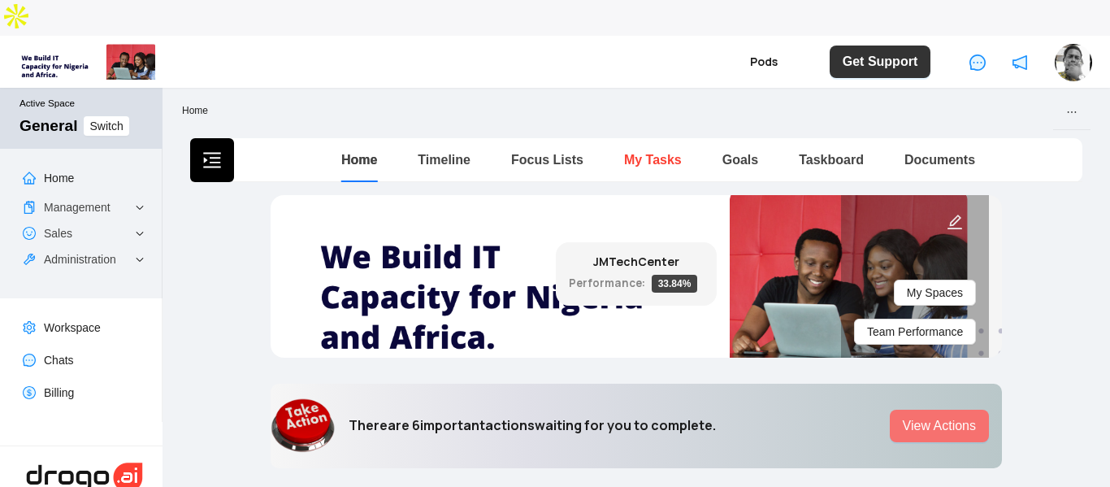
click at [626, 153] on link "My Tasks" at bounding box center [653, 160] width 58 height 14
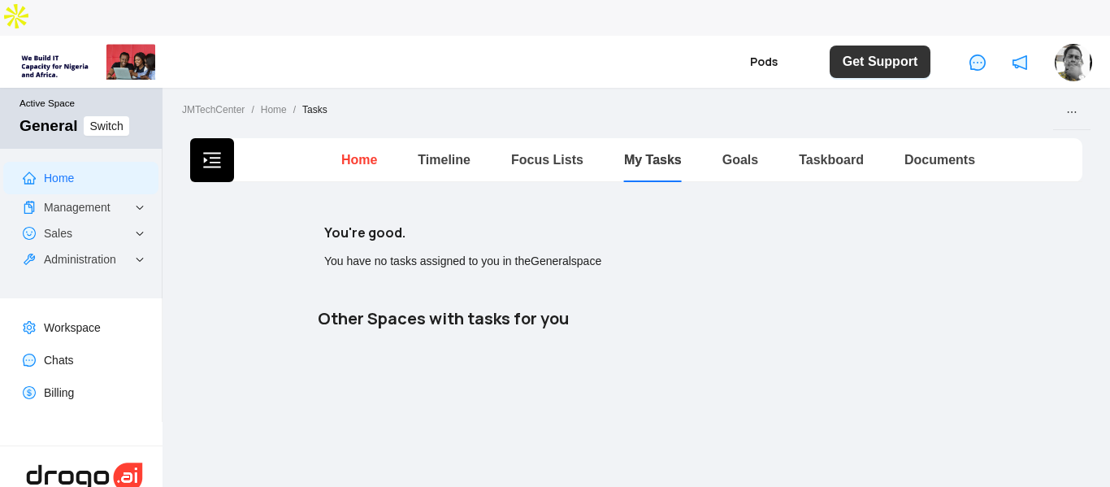
click at [346, 153] on link "Home" at bounding box center [359, 160] width 36 height 14
